Goal: Navigation & Orientation: Find specific page/section

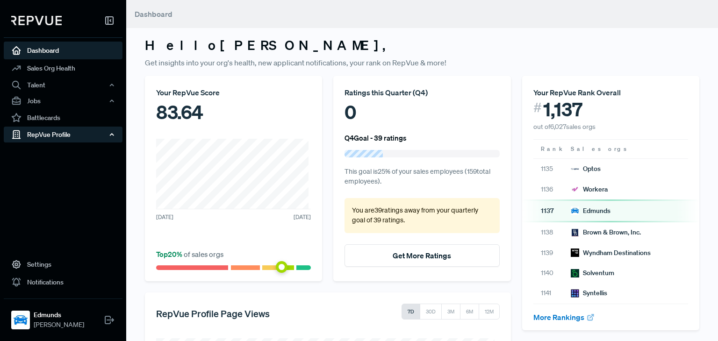
click at [101, 137] on div "RepVue Profile" at bounding box center [63, 135] width 119 height 16
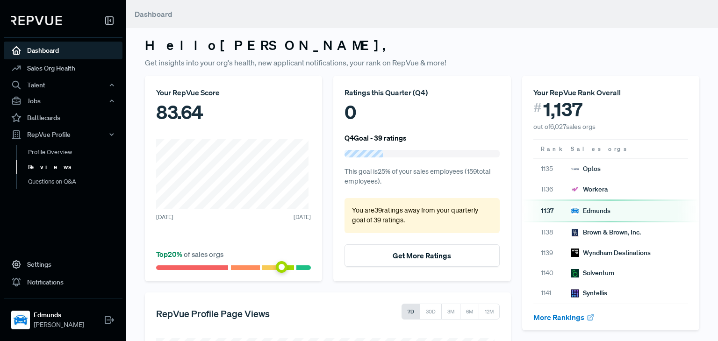
click at [47, 166] on link "Reviews" at bounding box center [75, 167] width 119 height 15
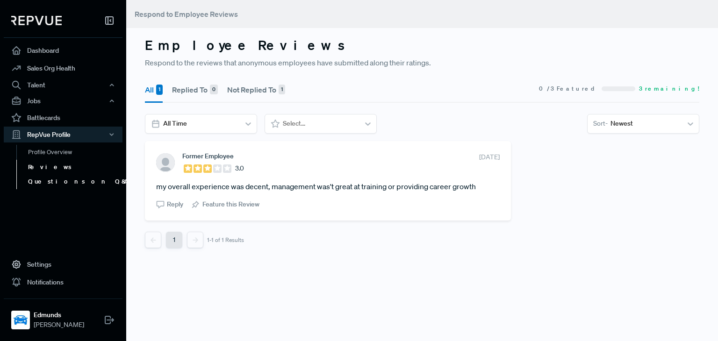
click at [49, 179] on link "Questions on Q&A" at bounding box center [75, 181] width 119 height 15
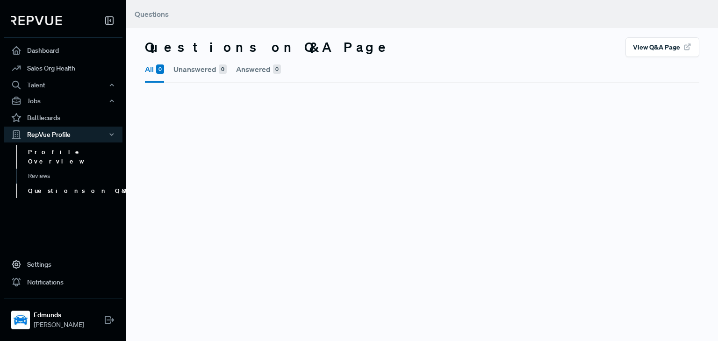
click at [46, 156] on link "Profile Overview" at bounding box center [75, 157] width 119 height 24
